Goal: Information Seeking & Learning: Check status

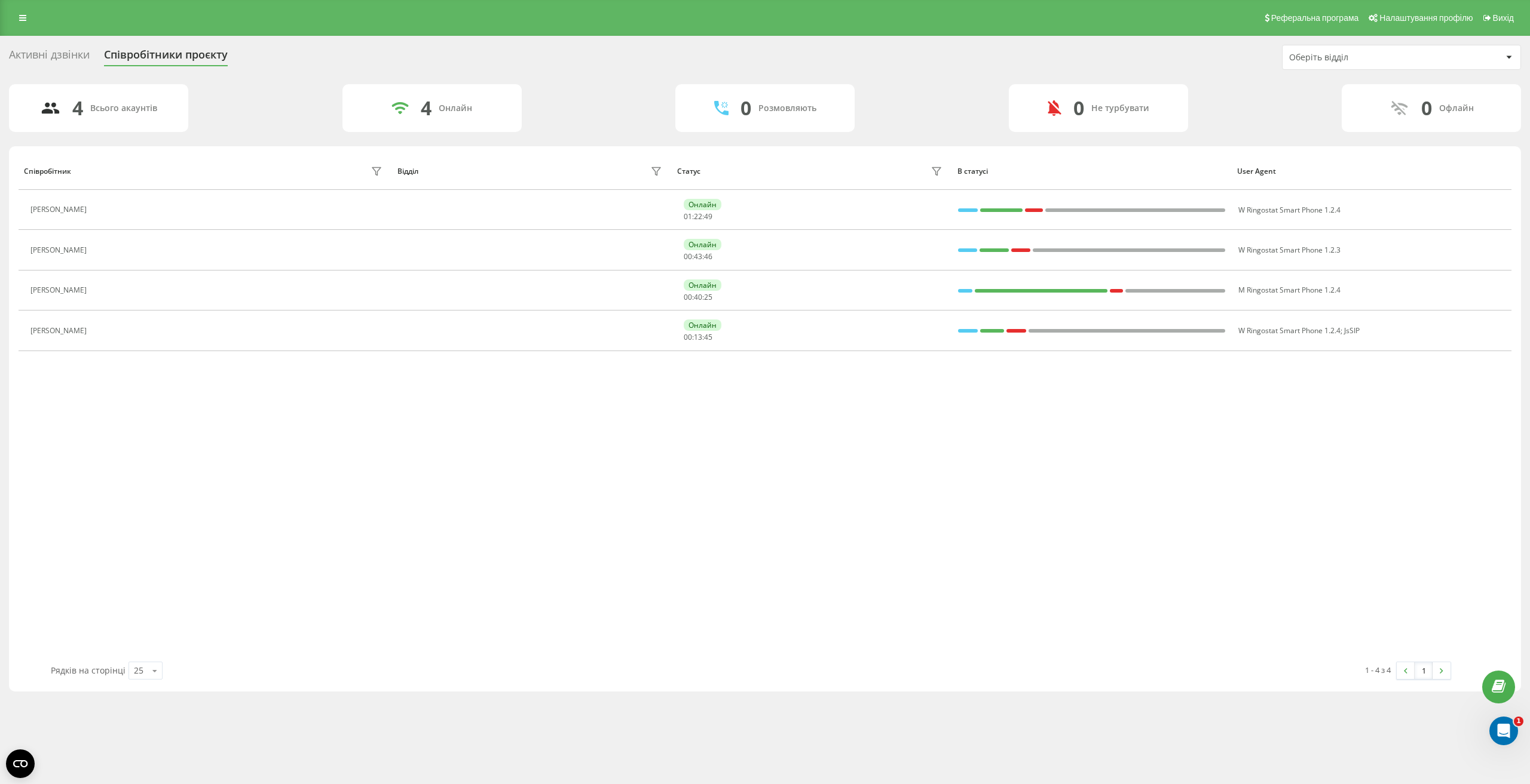
click at [751, 23] on div "Реферальна програма Налаштування профілю Вихід" at bounding box center [765, 18] width 1530 height 36
click at [32, 26] on div "Реферальна програма Налаштування профілю Вихід" at bounding box center [765, 18] width 1530 height 36
click at [27, 20] on link at bounding box center [23, 18] width 22 height 17
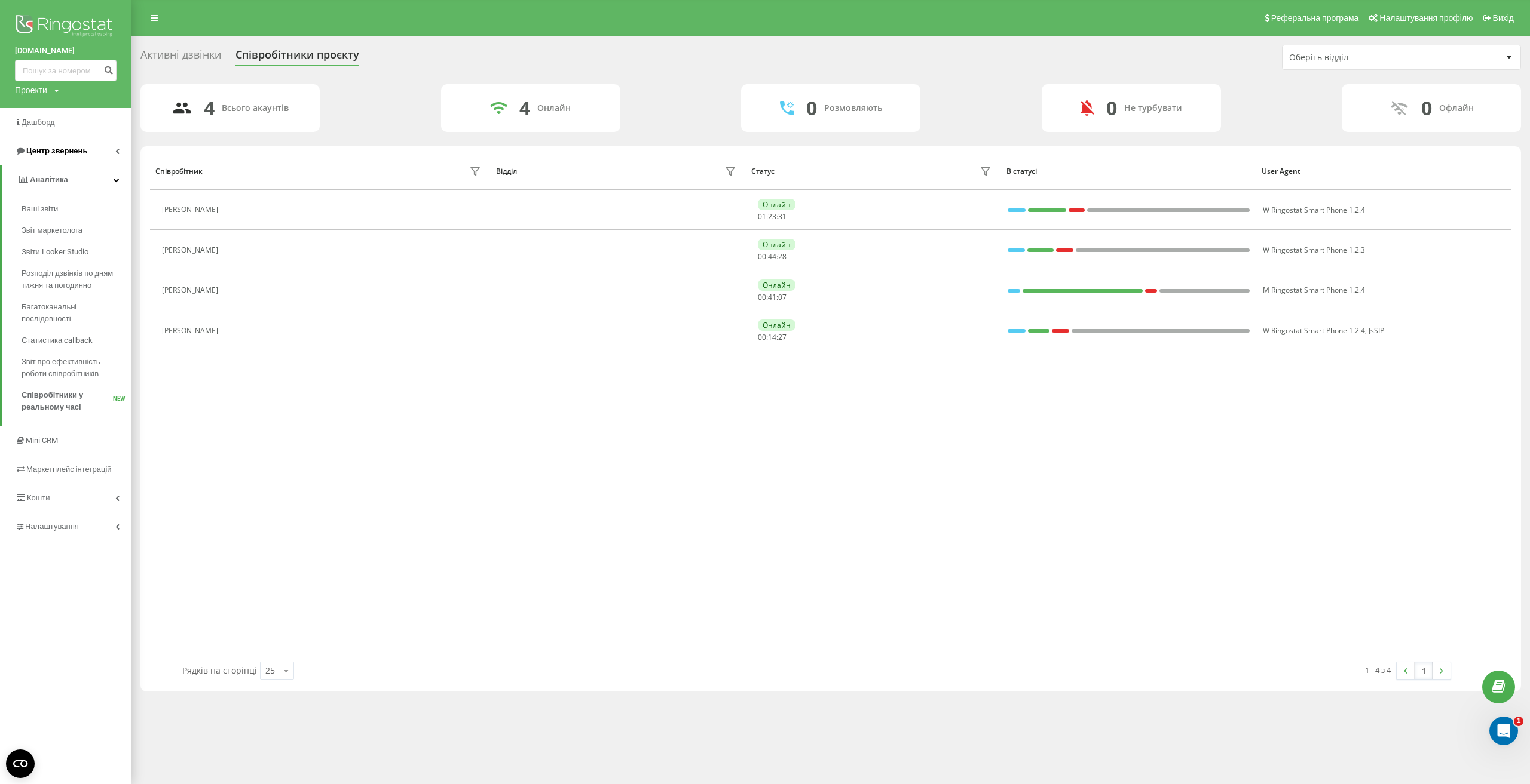
click at [119, 152] on link "Центр звернень" at bounding box center [65, 151] width 131 height 29
click at [77, 185] on span "Журнал дзвінків" at bounding box center [53, 180] width 64 height 12
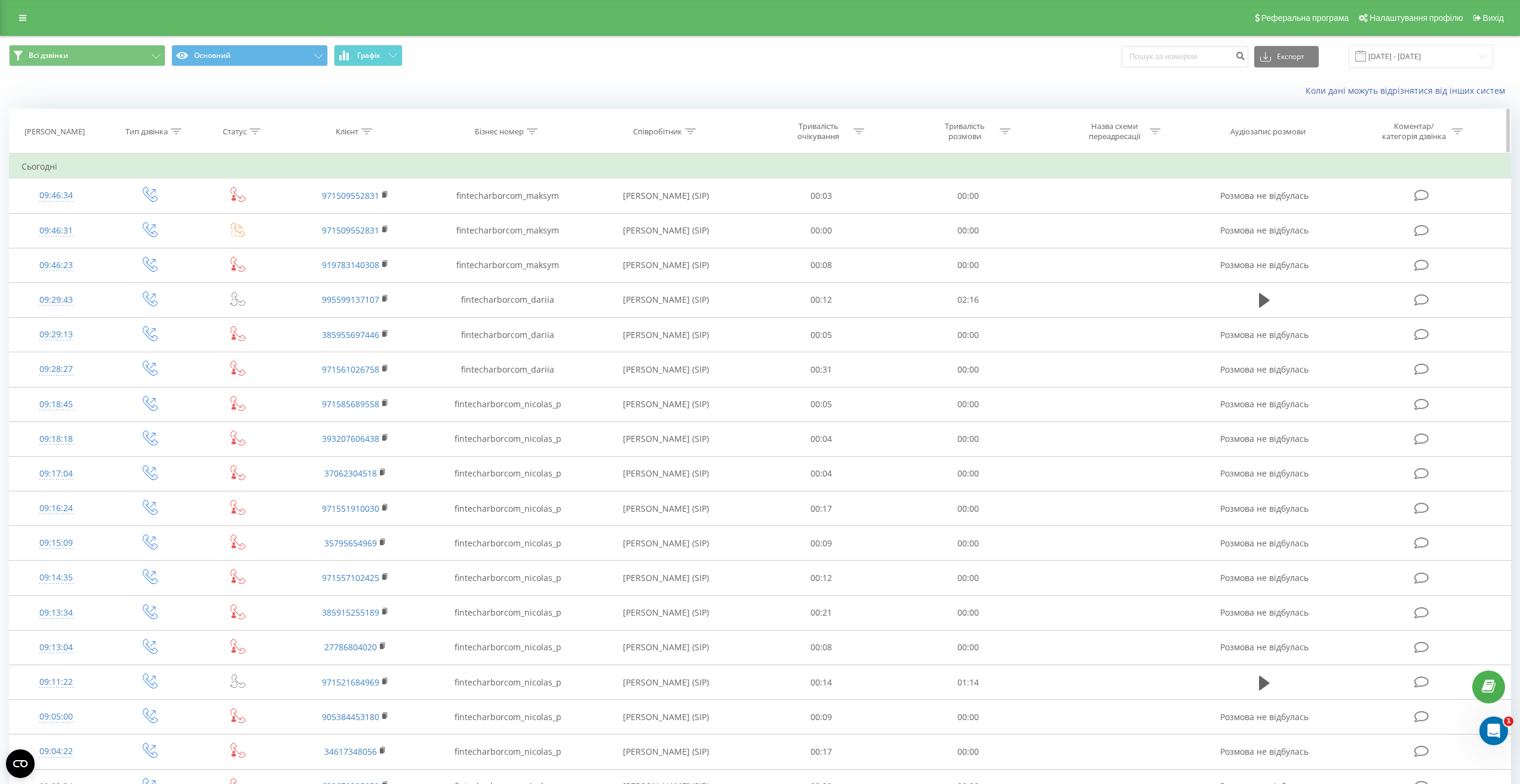
click at [694, 130] on icon at bounding box center [690, 131] width 10 height 6
click at [684, 213] on input "text" at bounding box center [666, 217] width 105 height 21
type input "Maksym"
click at [694, 245] on span "OK" at bounding box center [692, 240] width 34 height 19
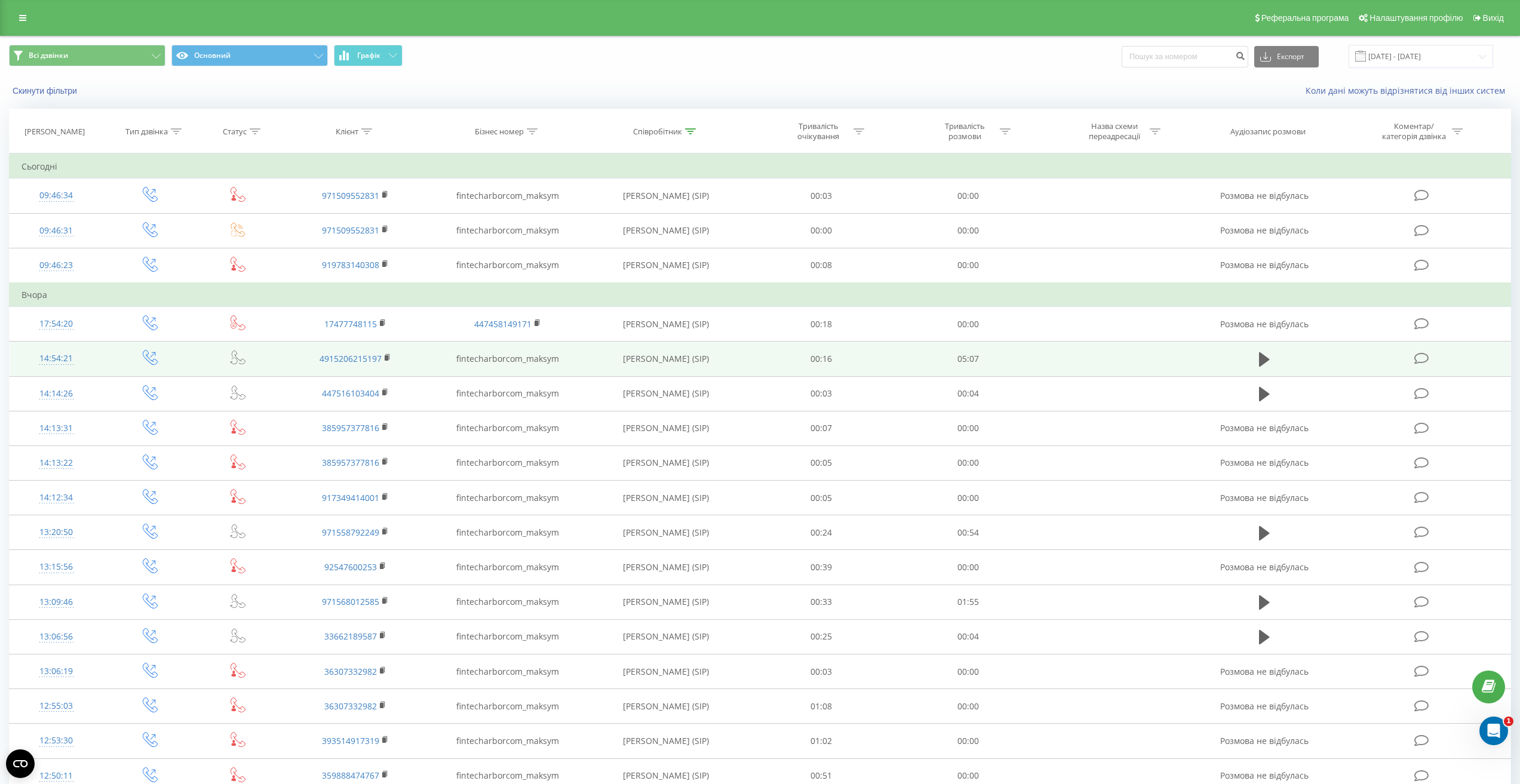
click at [1274, 359] on td at bounding box center [1264, 358] width 141 height 35
click at [1267, 359] on icon at bounding box center [1264, 360] width 10 height 14
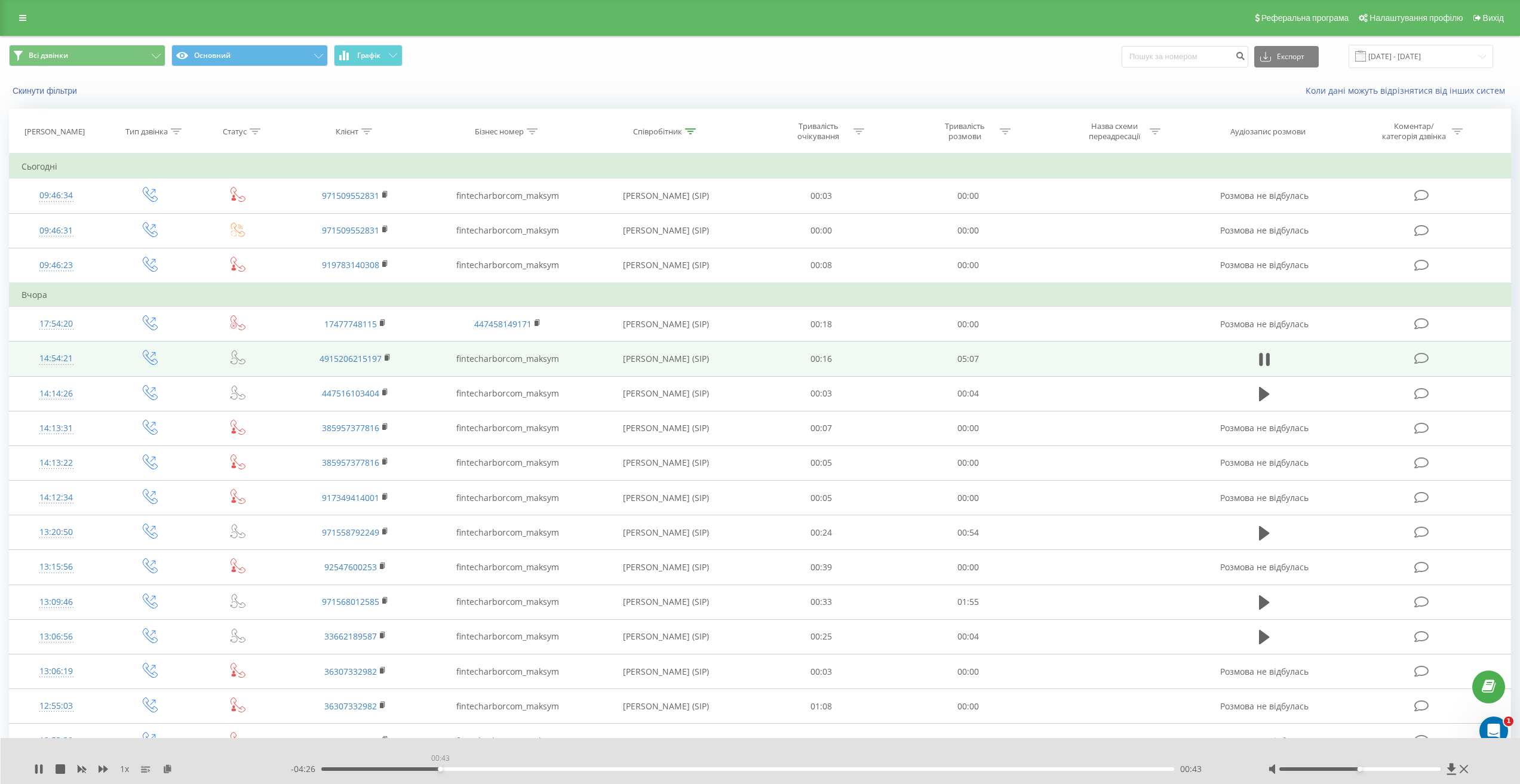
click at [440, 769] on div "00:43" at bounding box center [747, 769] width 853 height 3
click at [1378, 767] on div at bounding box center [1369, 769] width 203 height 12
click at [1387, 772] on div at bounding box center [1369, 769] width 203 height 12
click at [1393, 771] on div at bounding box center [1369, 769] width 203 height 12
click at [1390, 770] on div at bounding box center [1360, 769] width 161 height 3
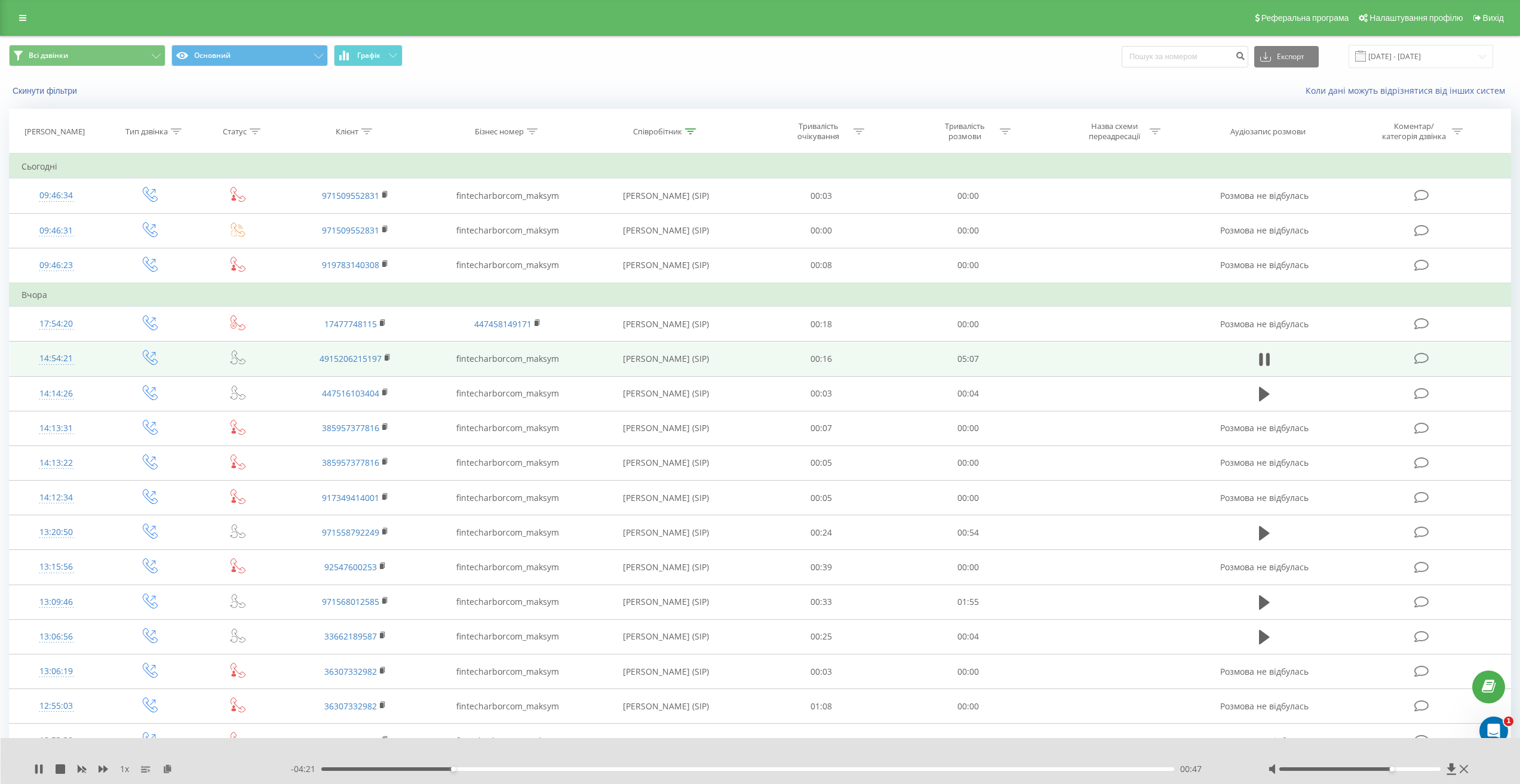
click at [1417, 770] on div at bounding box center [1360, 769] width 161 height 3
click at [1430, 770] on div at bounding box center [1360, 769] width 161 height 3
click at [1437, 770] on div at bounding box center [1360, 769] width 161 height 3
click at [380, 769] on div "00:51" at bounding box center [747, 769] width 853 height 3
click at [1353, 770] on div at bounding box center [1360, 769] width 161 height 3
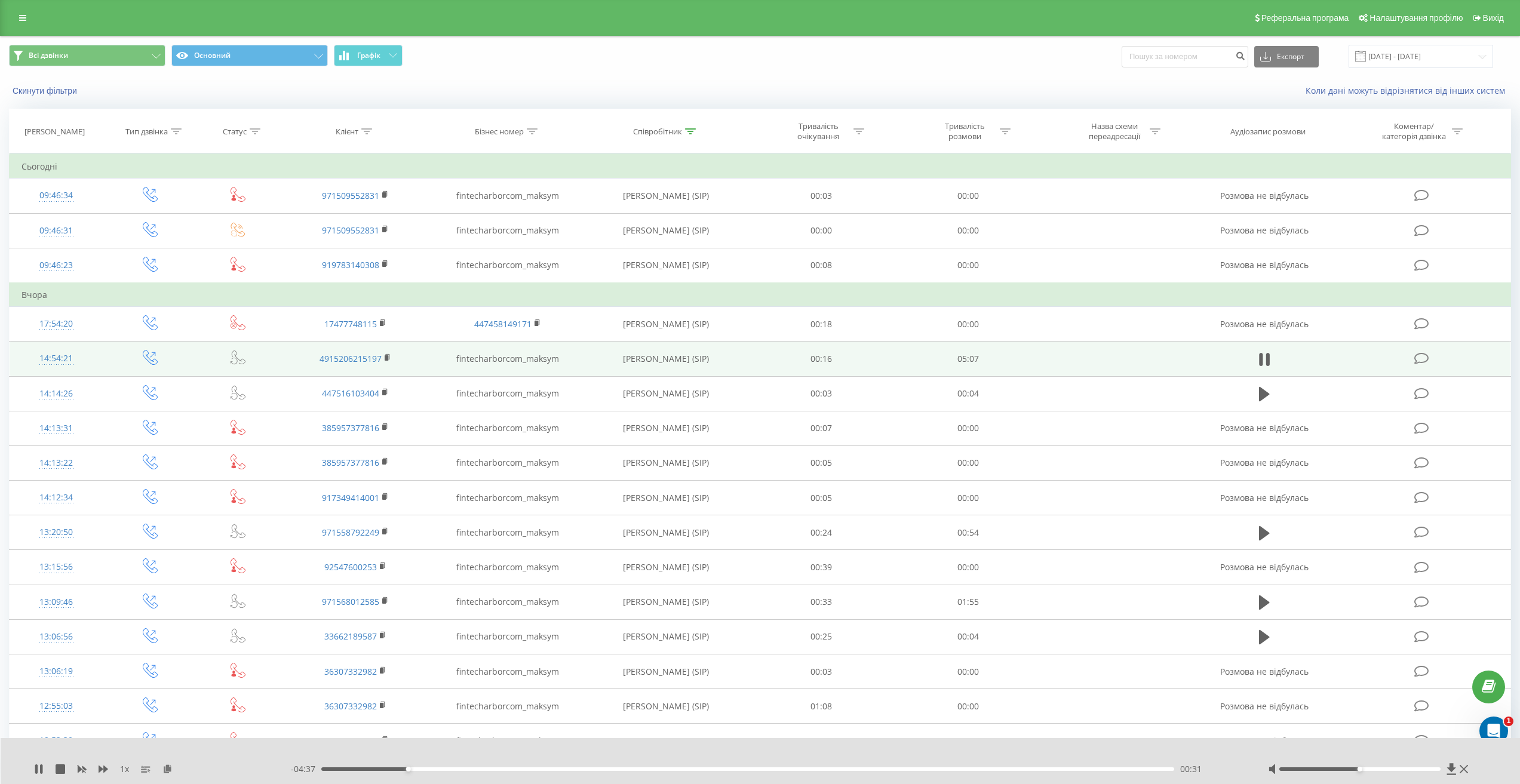
click at [1384, 772] on div at bounding box center [1369, 769] width 203 height 12
click at [1380, 770] on div at bounding box center [1360, 769] width 161 height 3
click at [1398, 770] on div at bounding box center [1360, 769] width 161 height 3
click at [1414, 770] on div at bounding box center [1360, 769] width 161 height 3
click at [695, 770] on div "00:34" at bounding box center [747, 769] width 853 height 3
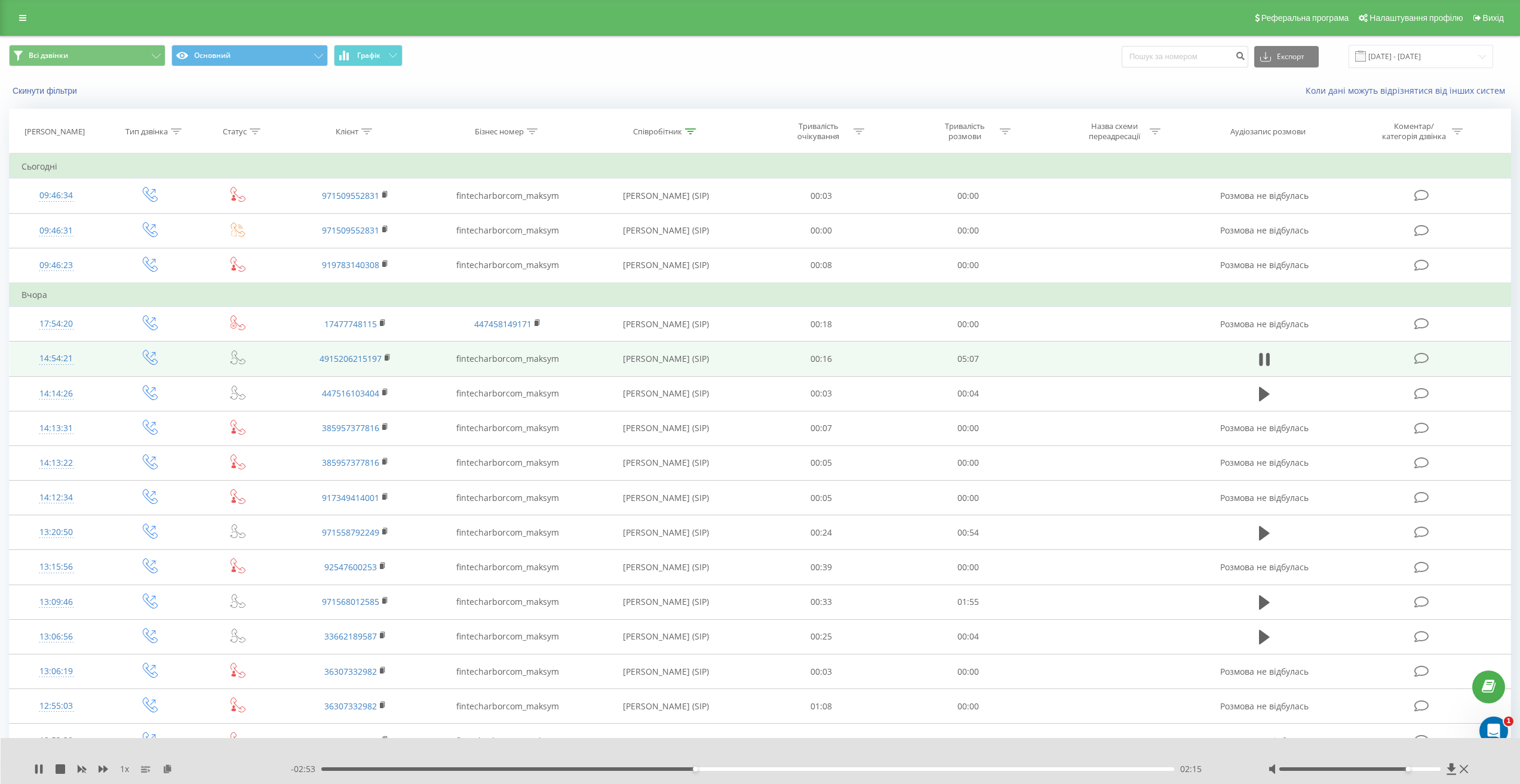
click at [1464, 774] on div at bounding box center [1369, 769] width 203 height 12
click at [1462, 772] on icon at bounding box center [1464, 770] width 8 height 8
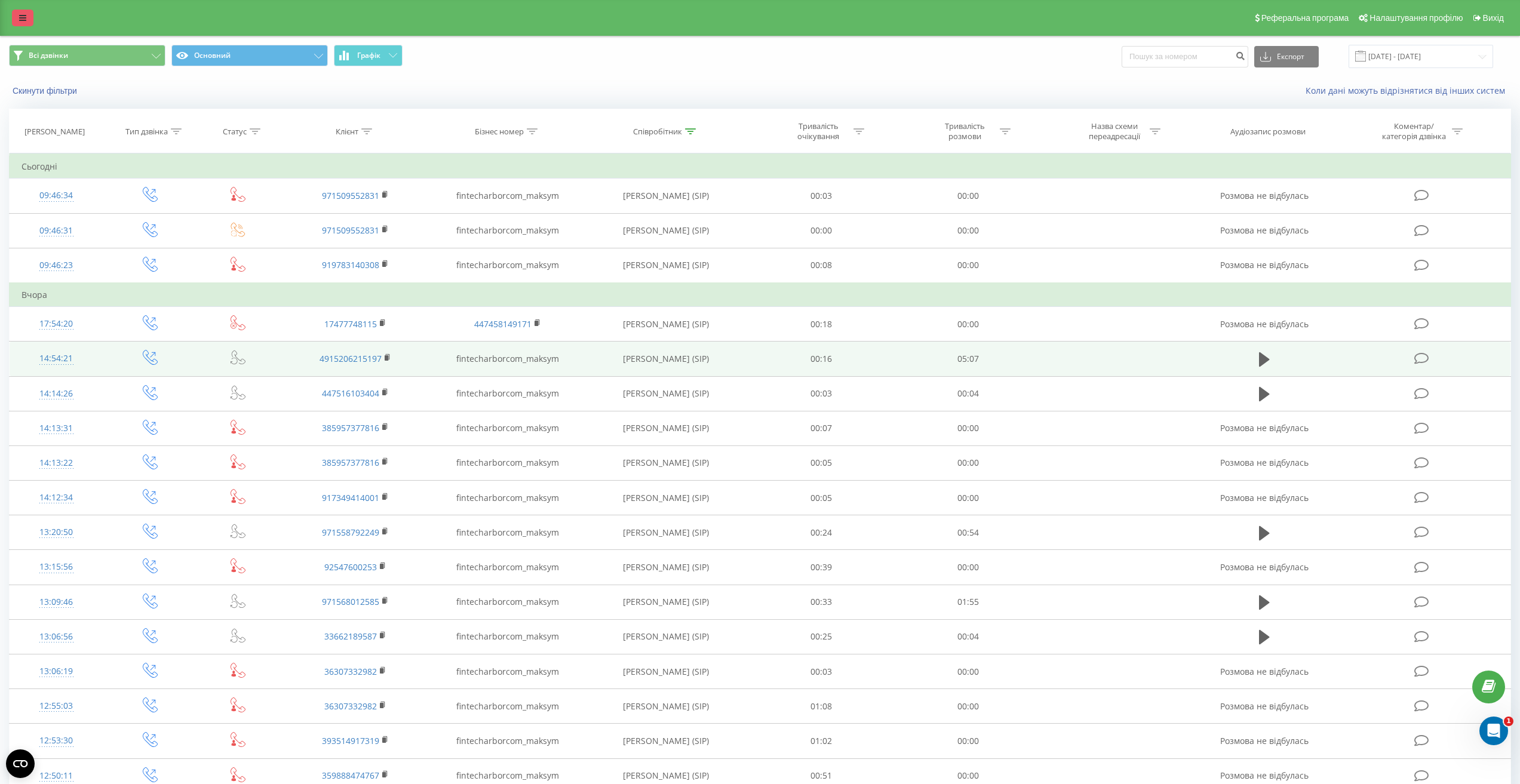
click at [19, 14] on icon at bounding box center [23, 18] width 7 height 8
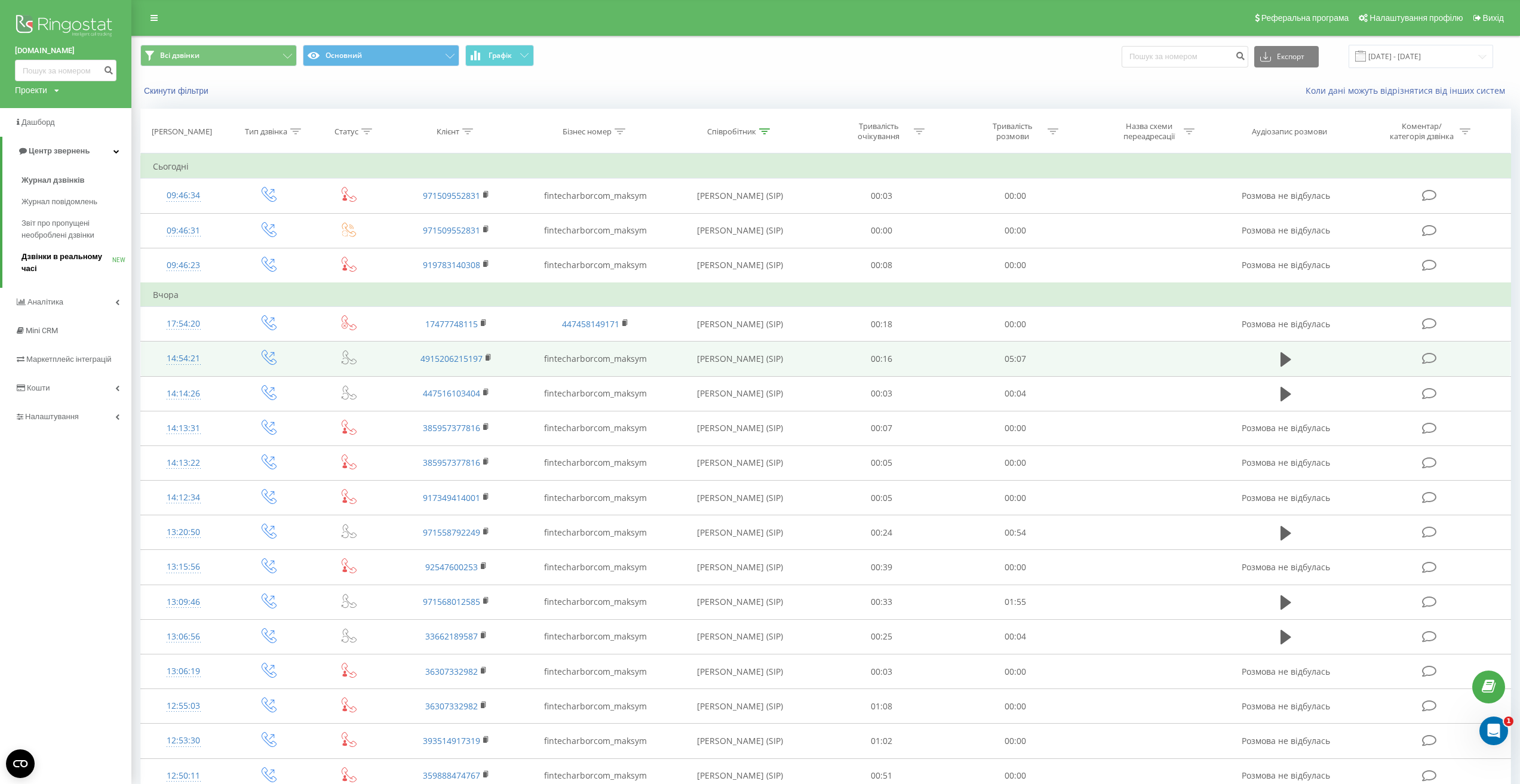
click at [71, 259] on span "Дзвінки в реальному часі" at bounding box center [67, 263] width 91 height 24
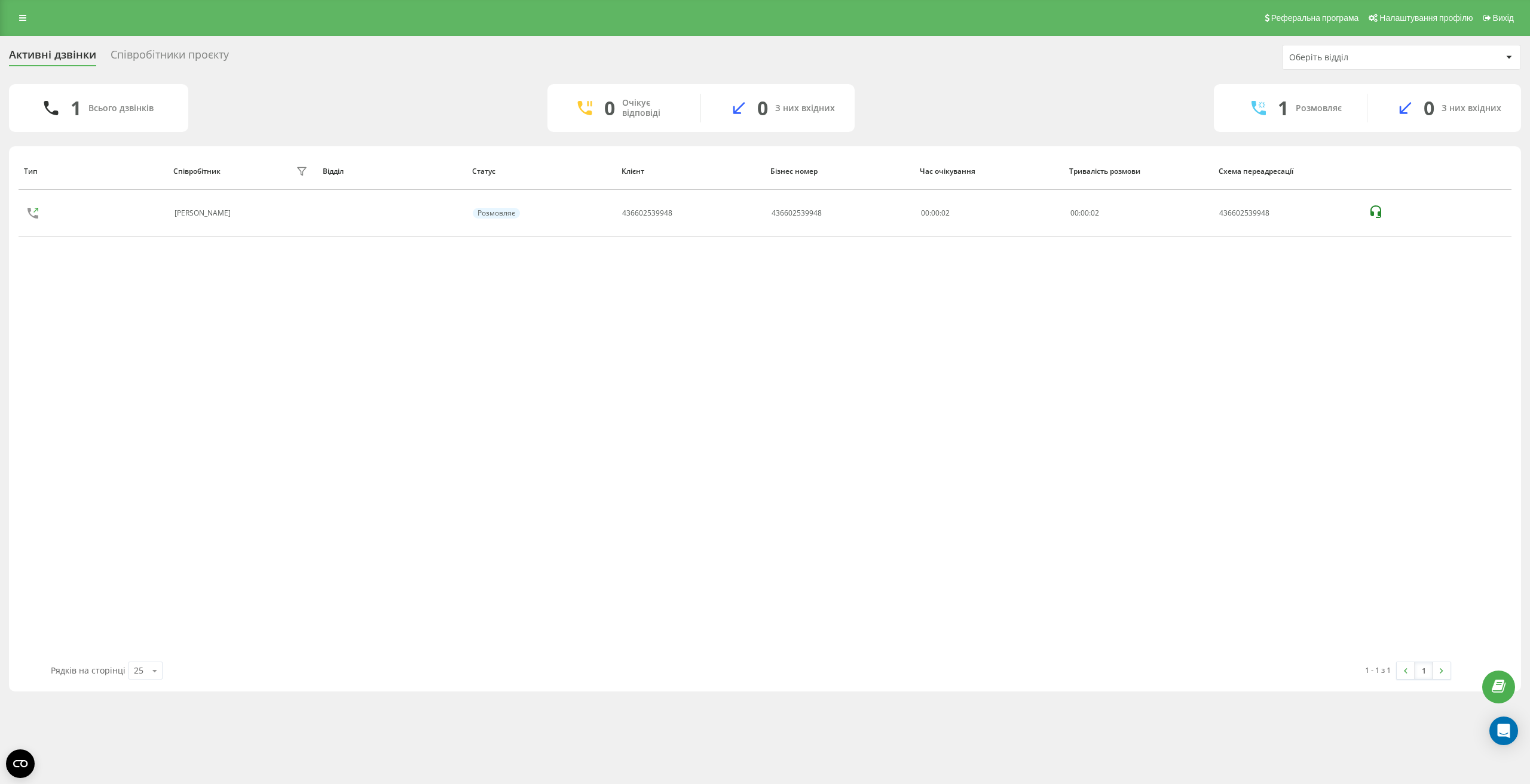
click at [188, 54] on div "Співробітники проєкту" at bounding box center [169, 57] width 118 height 19
click at [201, 55] on div "Співробітники проєкту" at bounding box center [169, 57] width 118 height 19
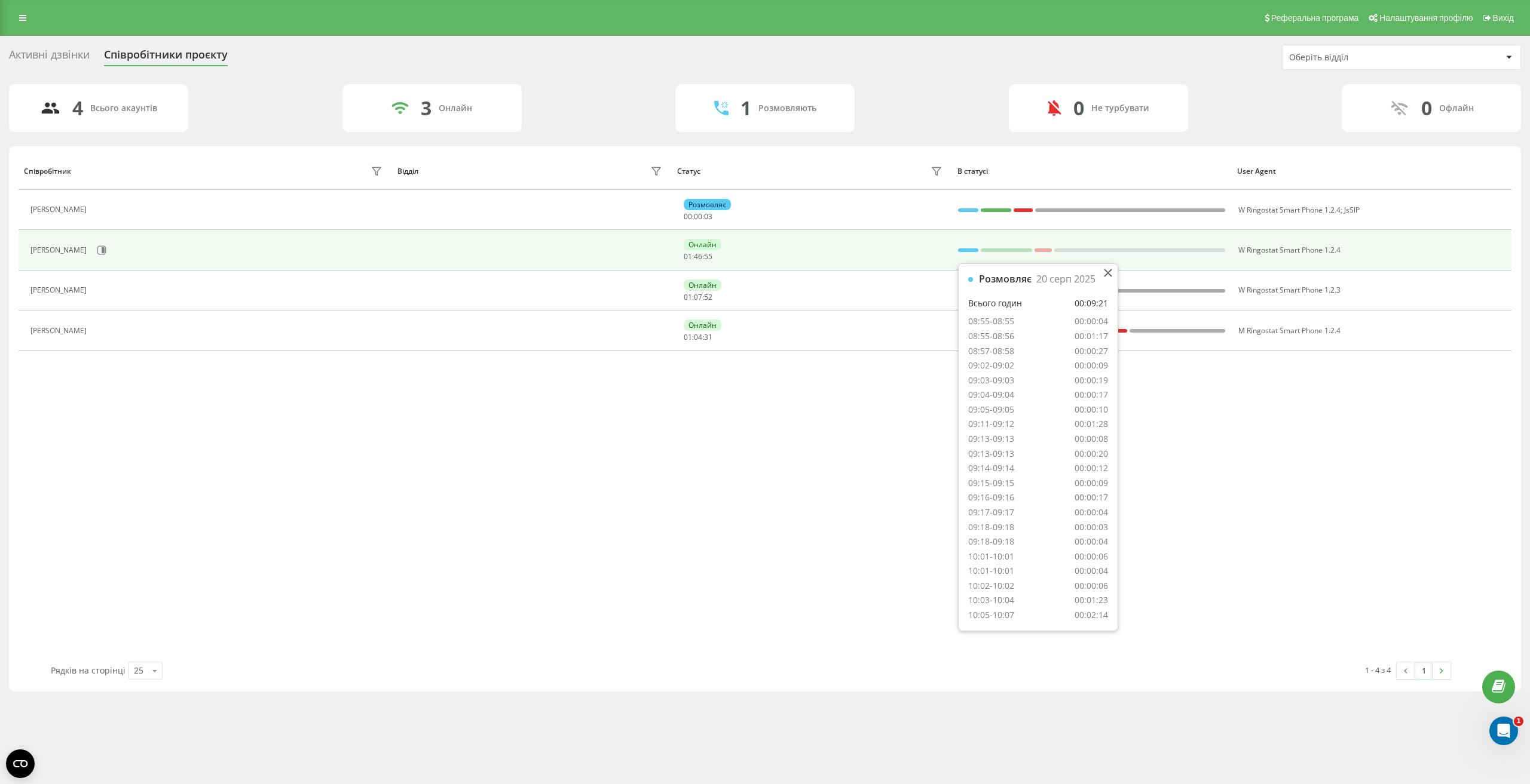
click at [966, 251] on div at bounding box center [967, 250] width 19 height 3
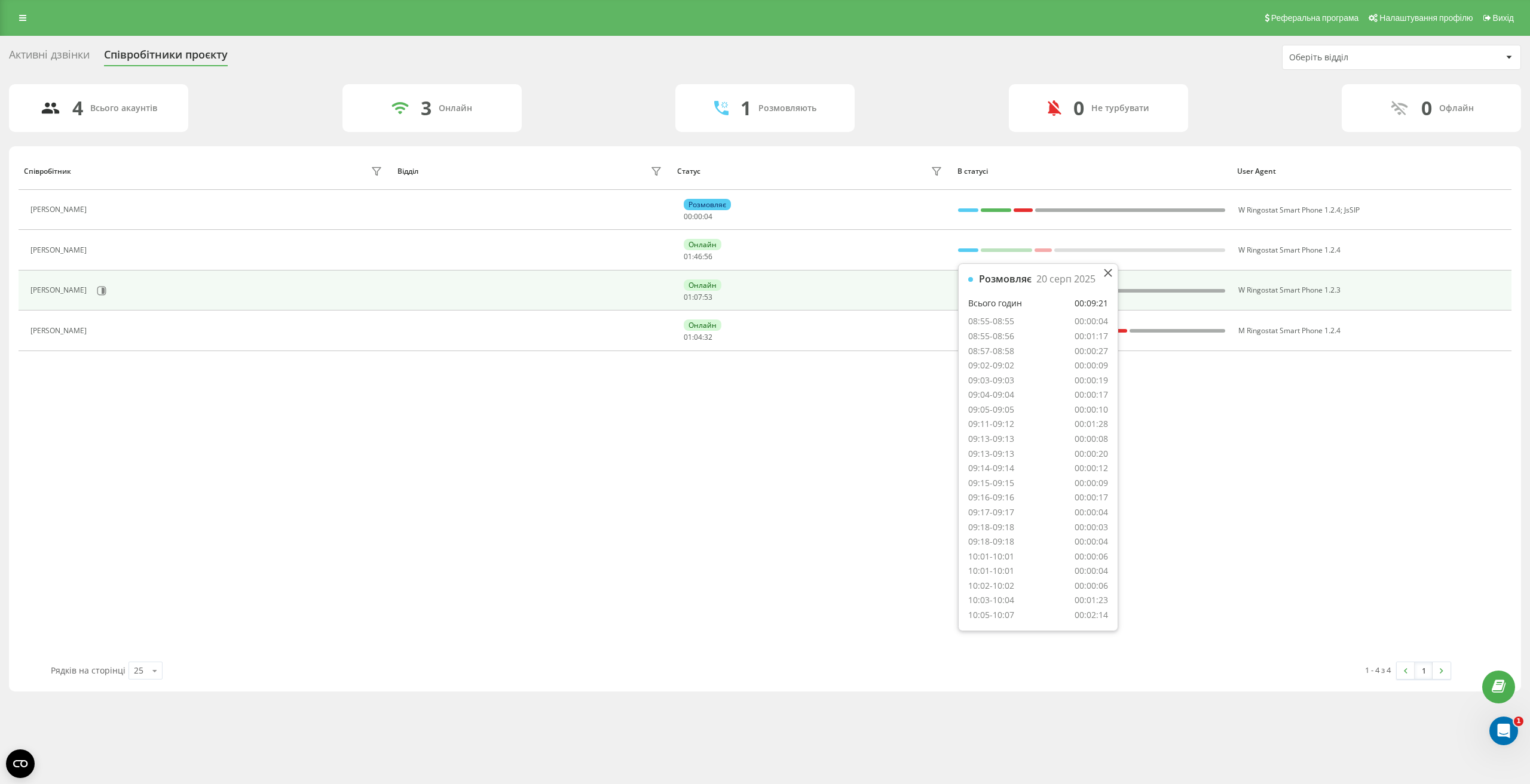
click at [910, 295] on div "Онлайн 01 : 07 : 53" at bounding box center [814, 290] width 261 height 22
